Goal: Transaction & Acquisition: Purchase product/service

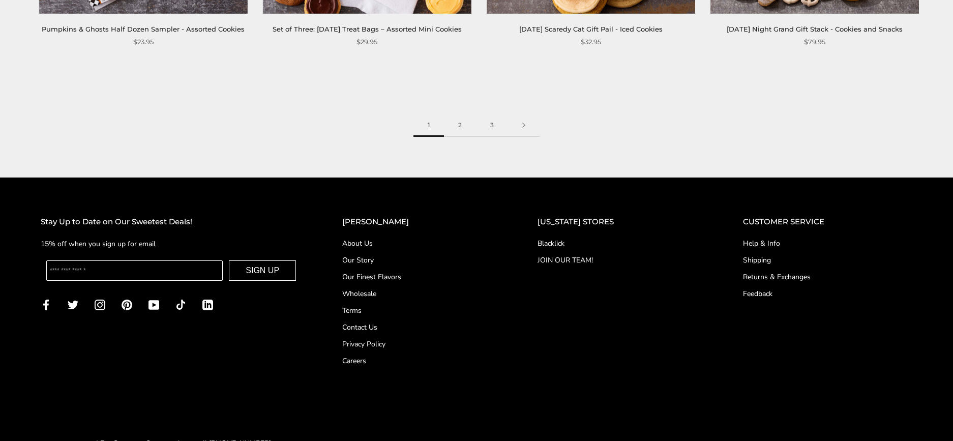
scroll to position [1779, 0]
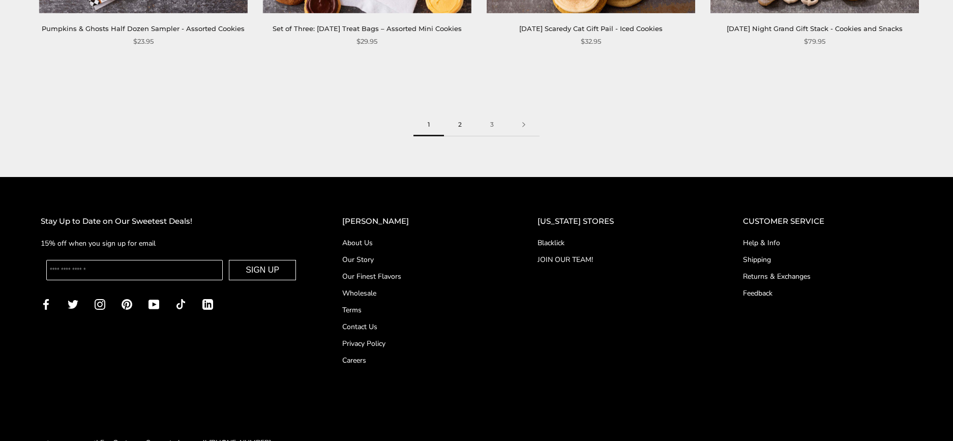
click at [460, 128] on link "2" at bounding box center [460, 124] width 32 height 23
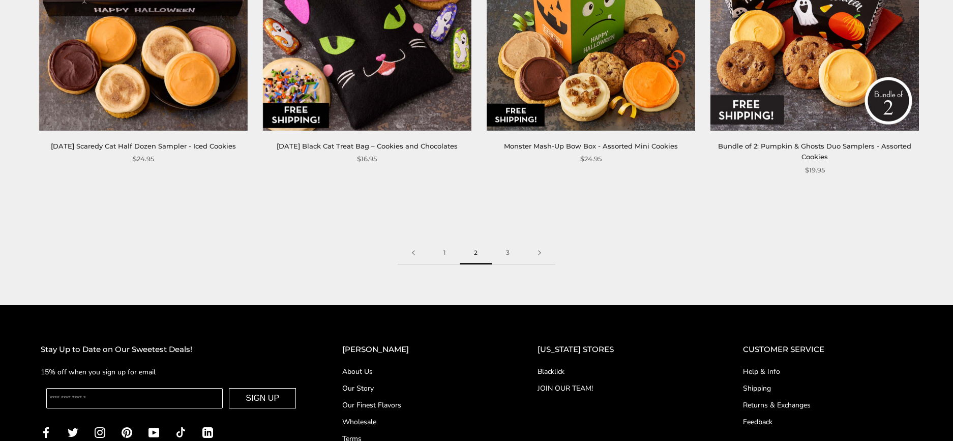
scroll to position [1779, 0]
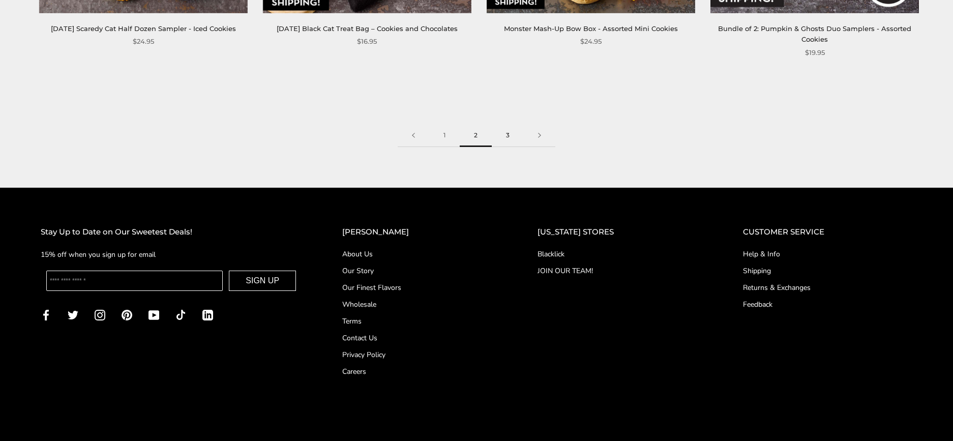
click at [511, 137] on link "3" at bounding box center [508, 135] width 32 height 23
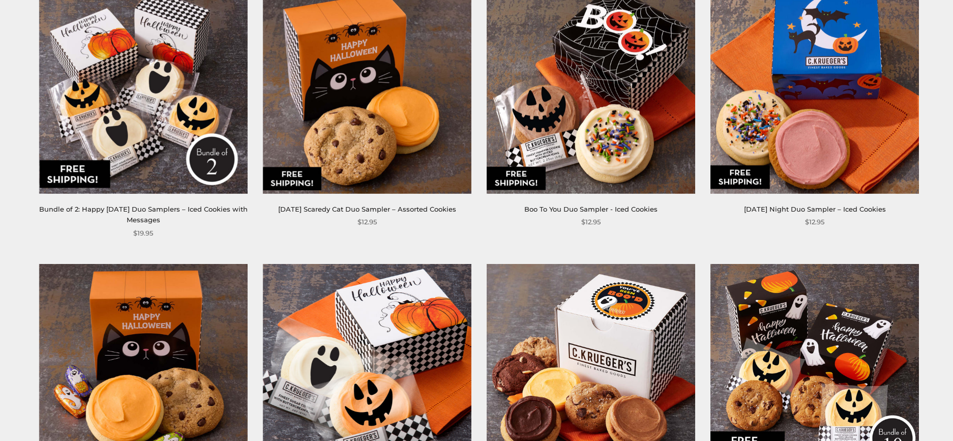
scroll to position [305, 0]
